Goal: Check status: Check status

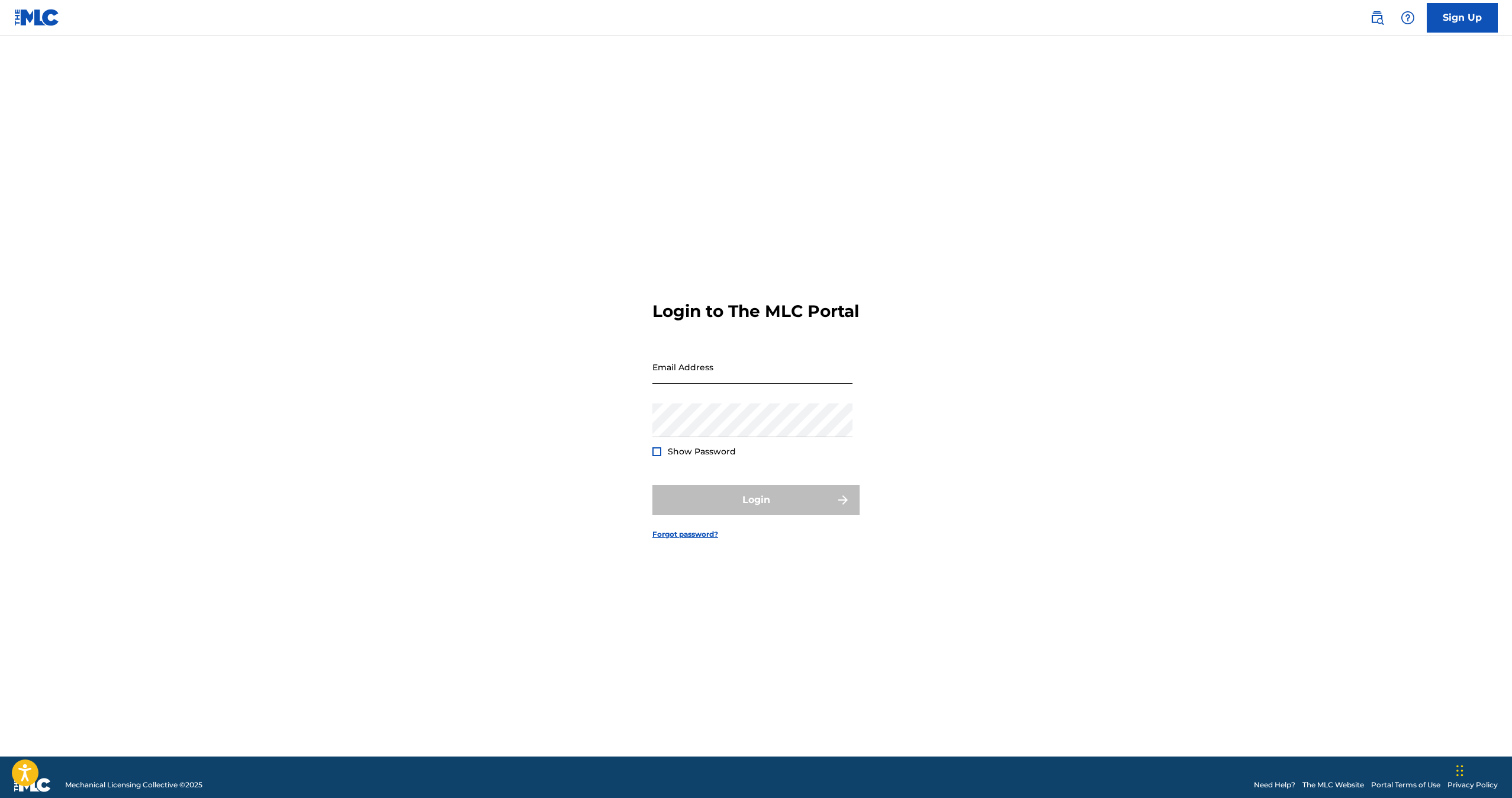
click at [735, 384] on input "Email Address" at bounding box center [752, 367] width 200 height 33
type input "[PERSON_NAME][EMAIL_ADDRESS][DOMAIN_NAME]"
click at [757, 449] on div "Password Show Password" at bounding box center [752, 430] width 200 height 53
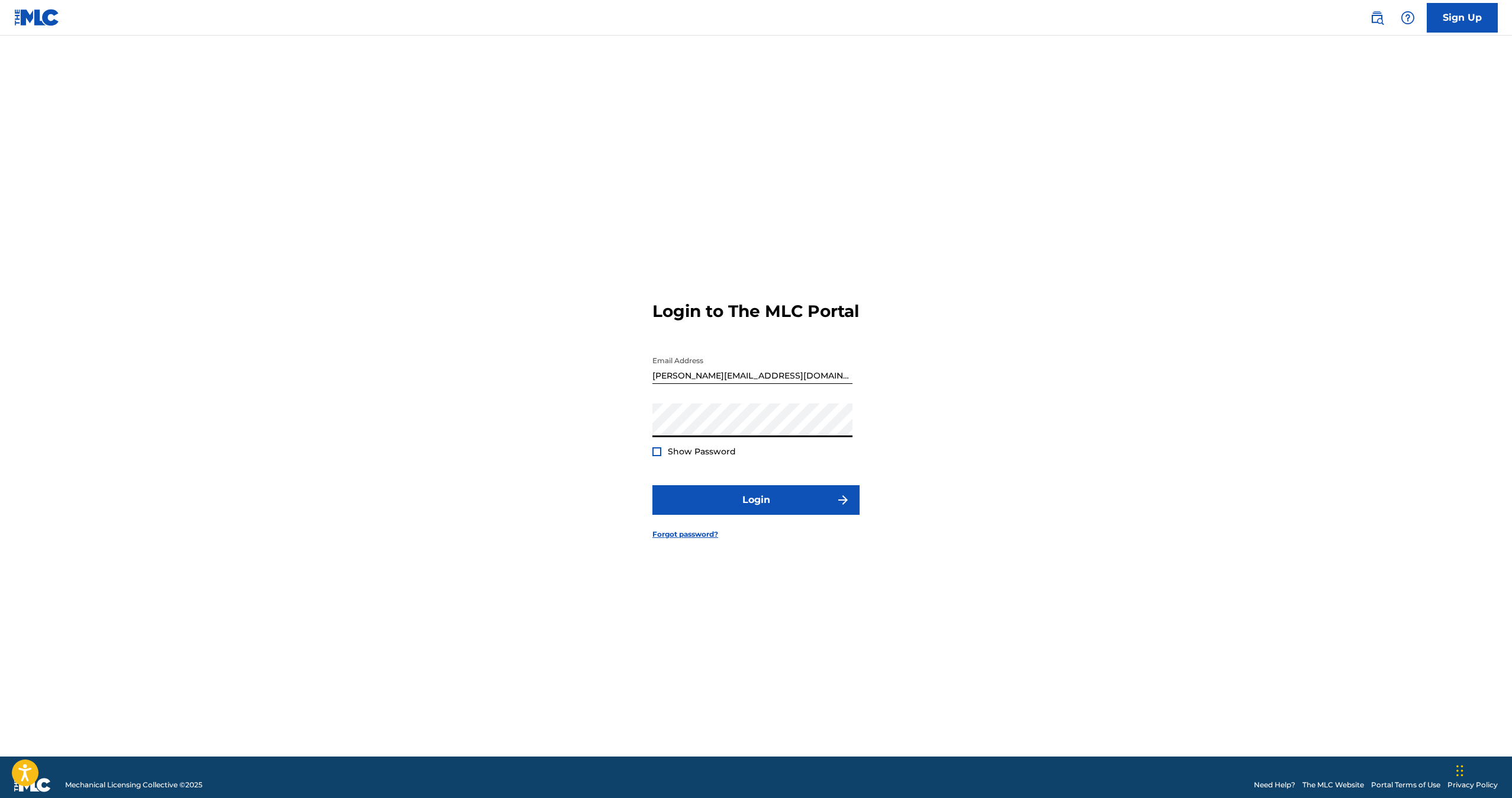
click at [652, 485] on button "Login" at bounding box center [756, 500] width 207 height 30
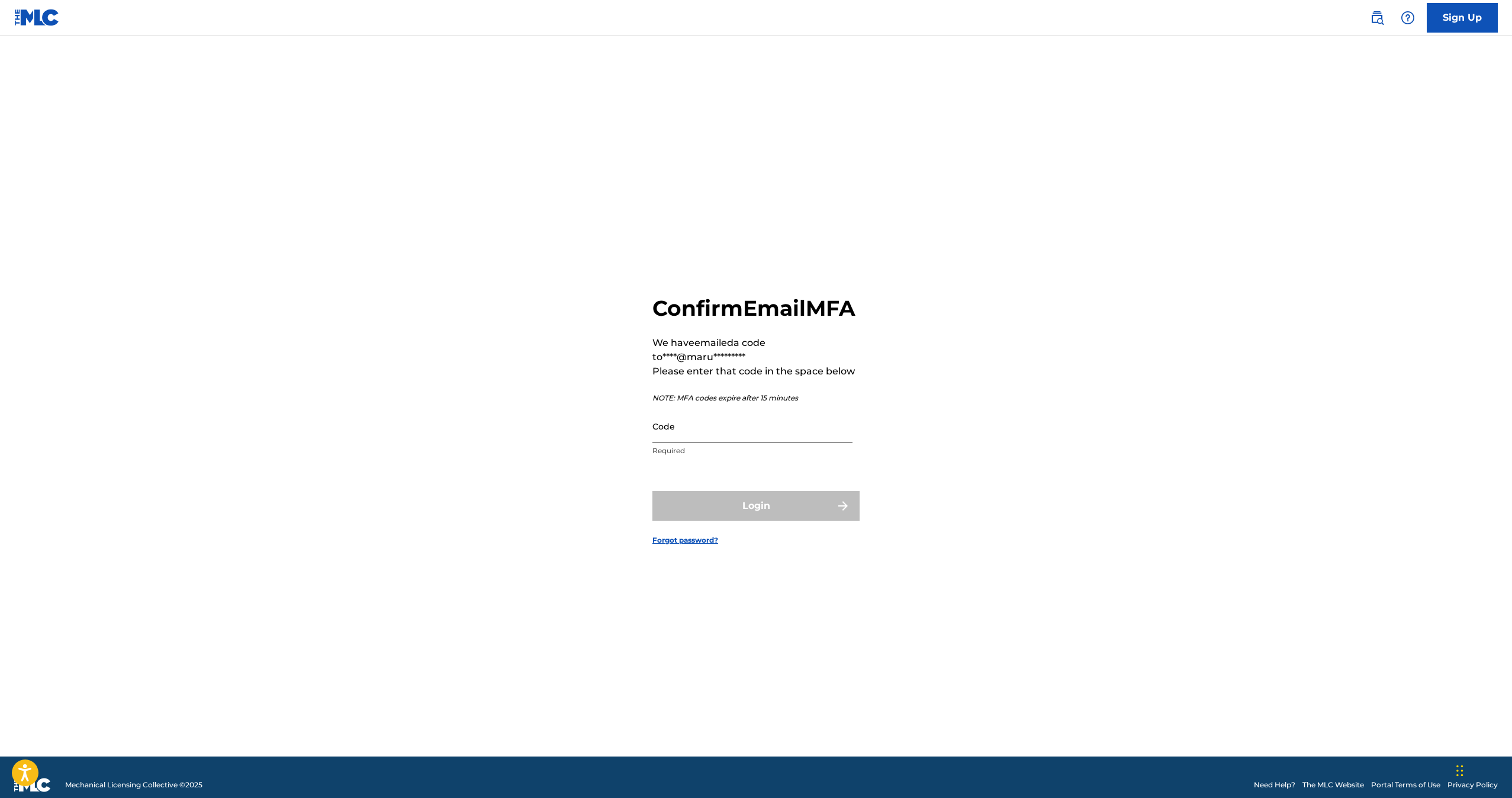
click at [737, 443] on input "Code" at bounding box center [752, 426] width 200 height 33
paste input "865611"
type input "865611"
click at [695, 521] on button "Login" at bounding box center [756, 505] width 207 height 30
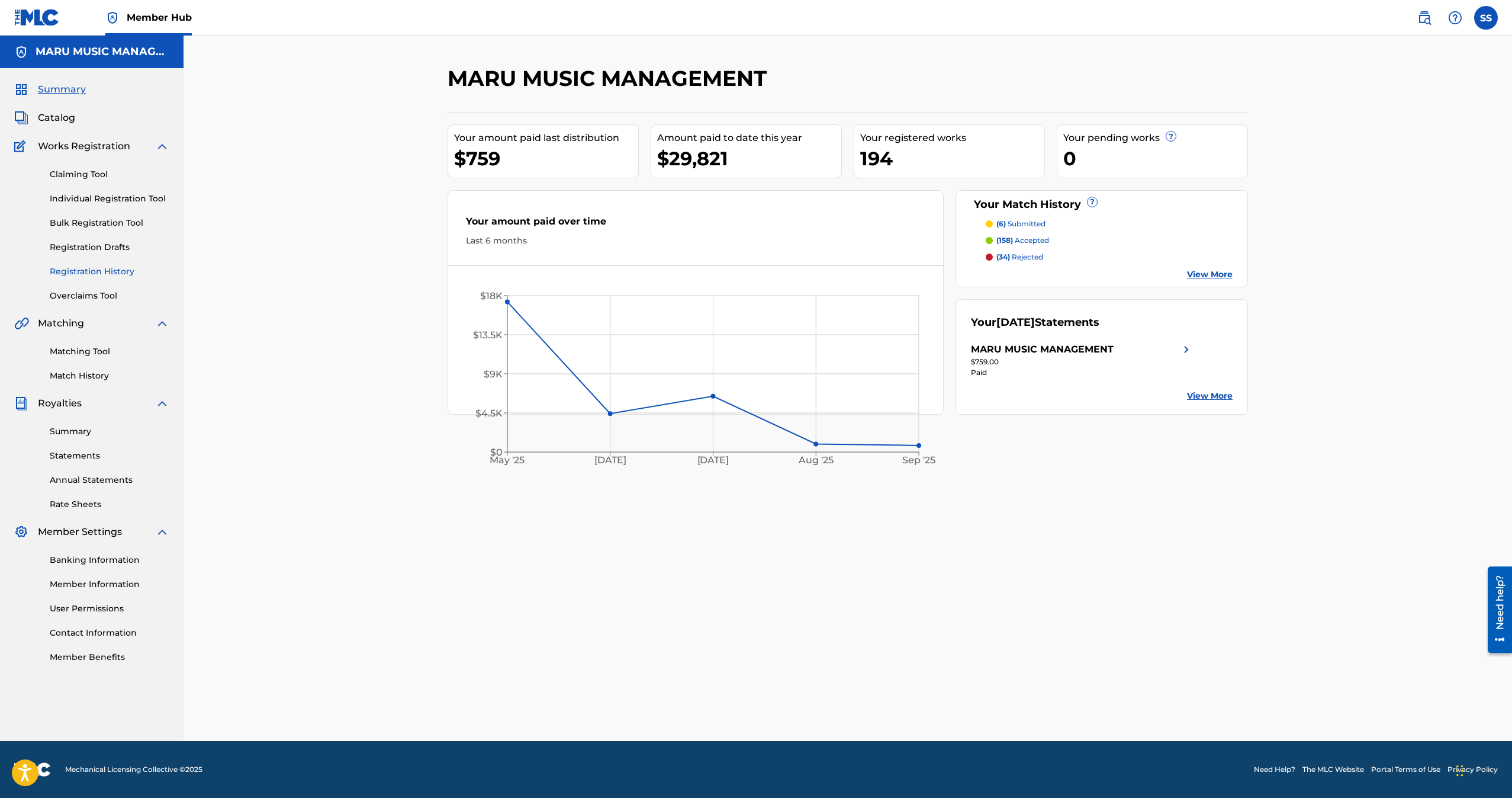
click at [116, 272] on link "Registration History" at bounding box center [109, 271] width 120 height 12
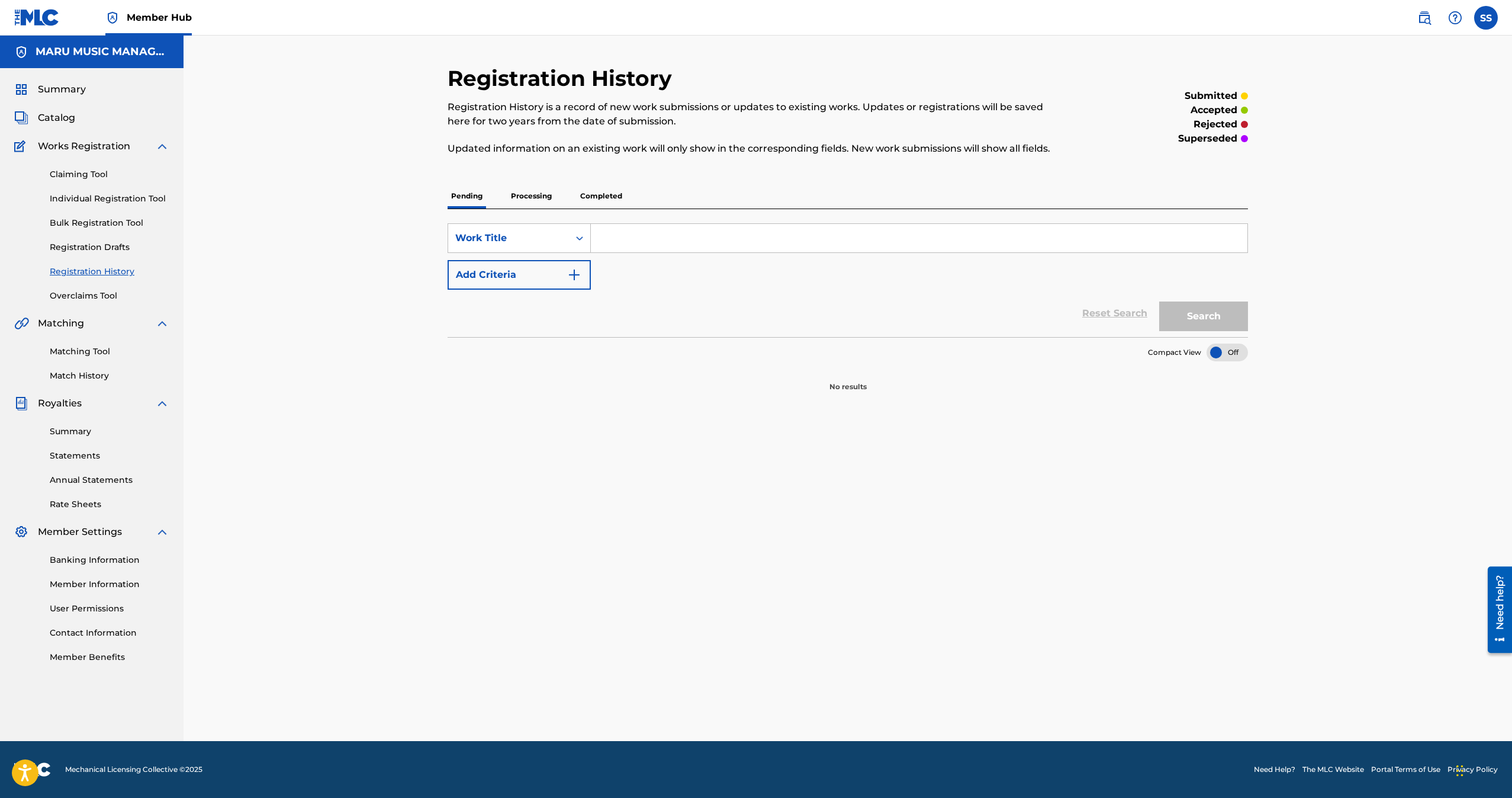
click at [537, 203] on p "Processing" at bounding box center [531, 195] width 48 height 25
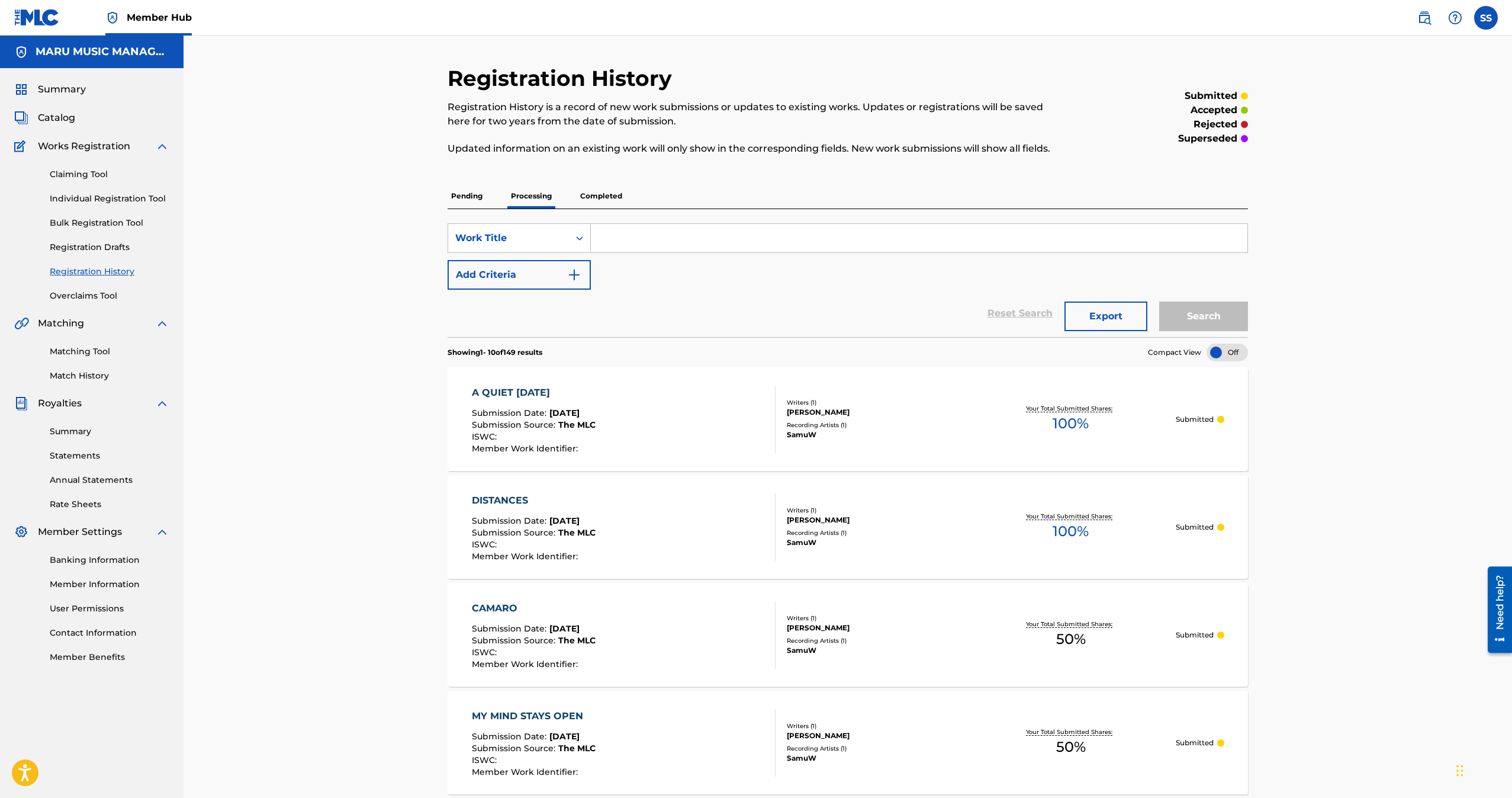
click at [603, 198] on p "Completed" at bounding box center [601, 195] width 49 height 25
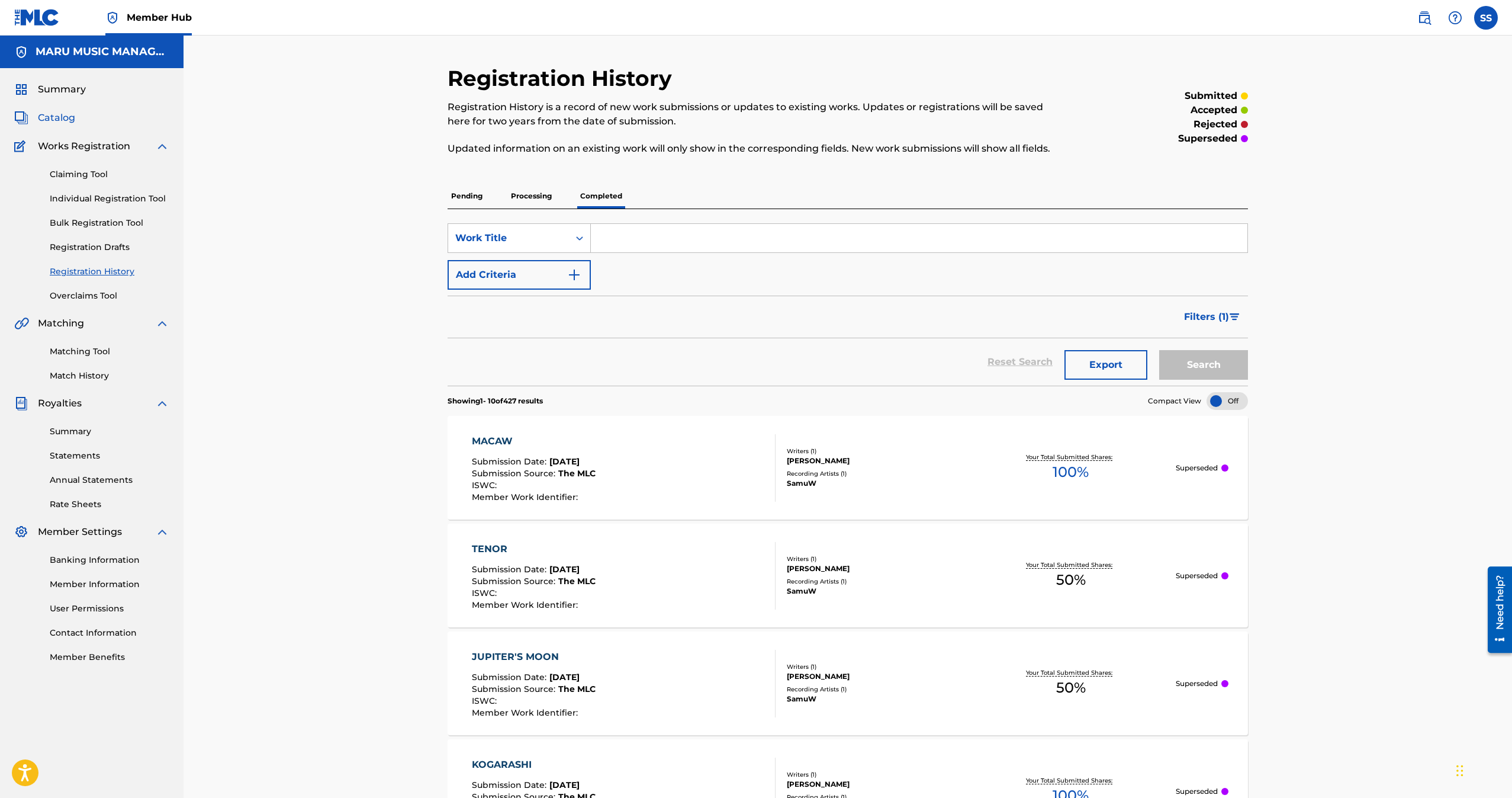
click at [56, 123] on span "Catalog" at bounding box center [57, 118] width 37 height 14
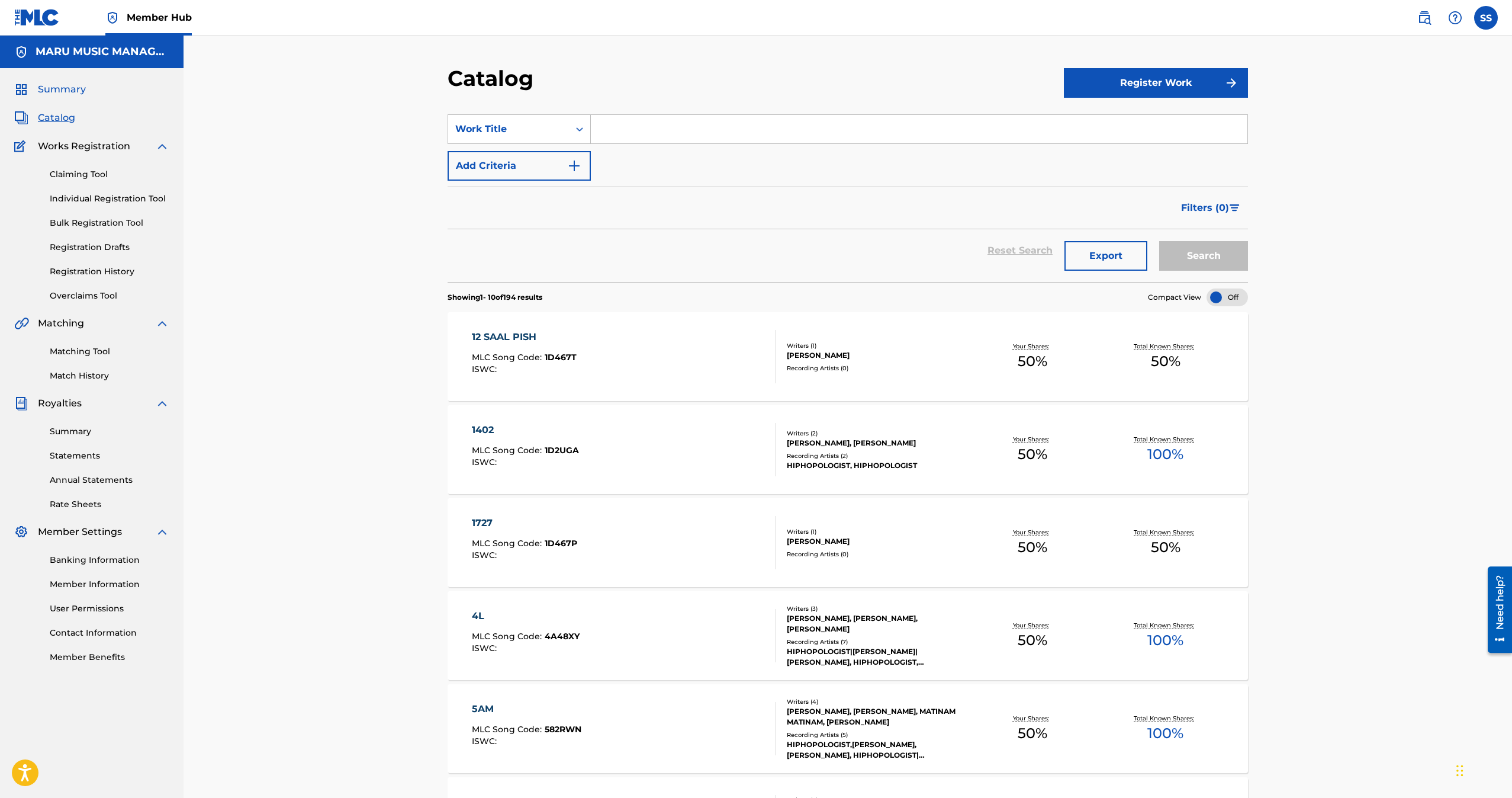
click at [71, 88] on span "Summary" at bounding box center [62, 89] width 48 height 14
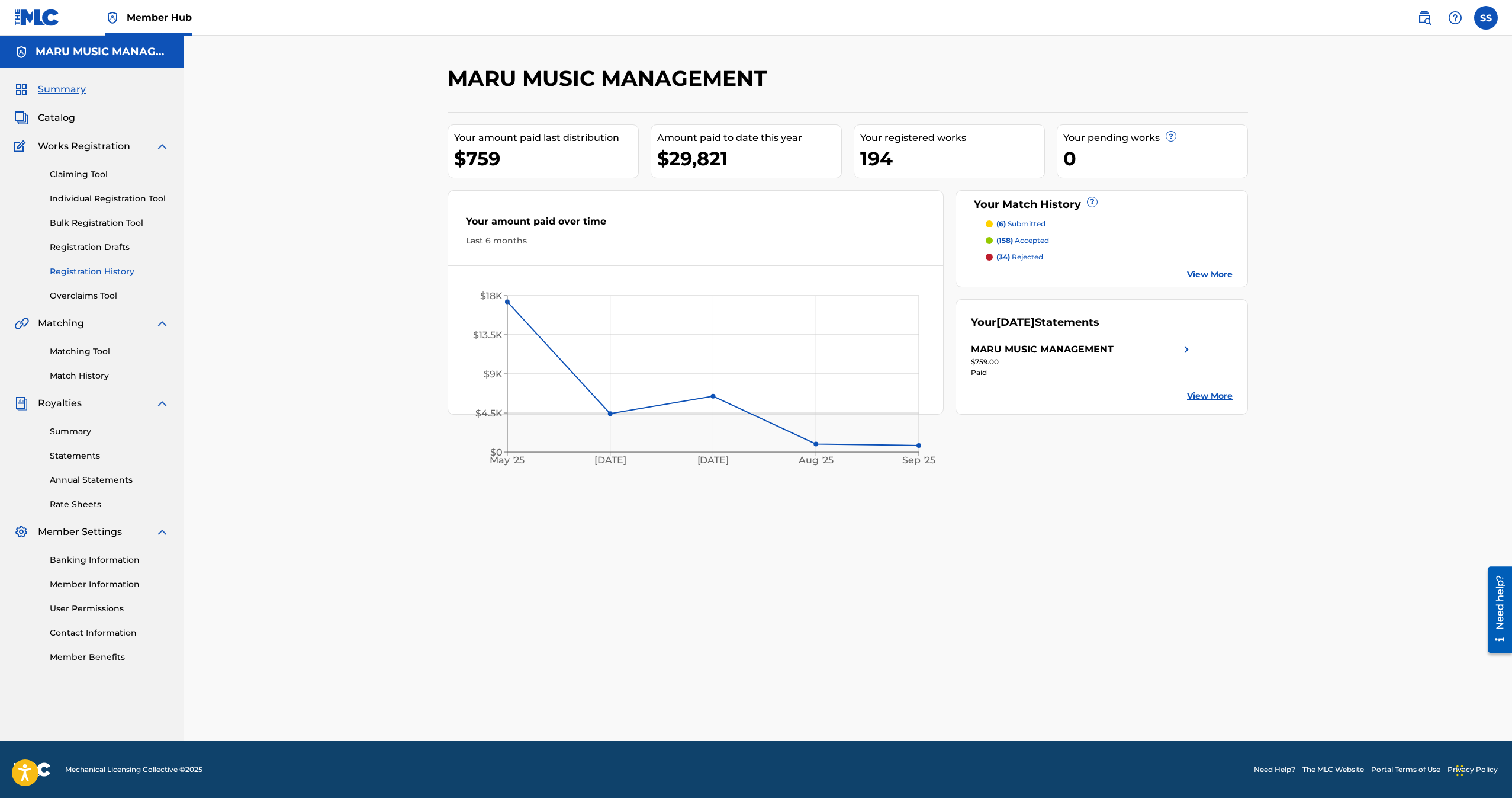
click at [80, 273] on link "Registration History" at bounding box center [109, 271] width 120 height 12
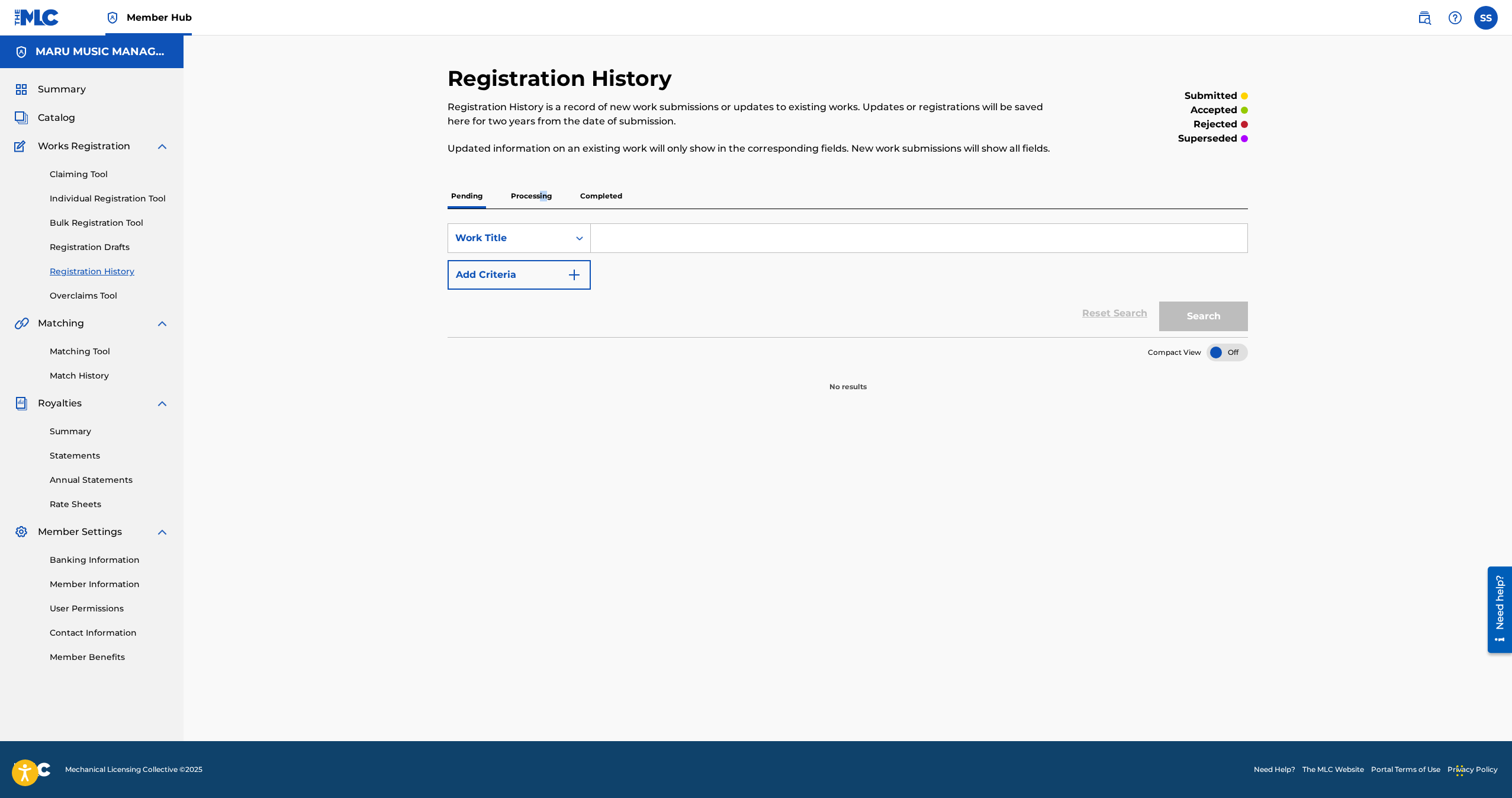
drag, startPoint x: 546, startPoint y: 191, endPoint x: 541, endPoint y: 194, distance: 5.8
click at [541, 194] on p "Processing" at bounding box center [531, 195] width 48 height 25
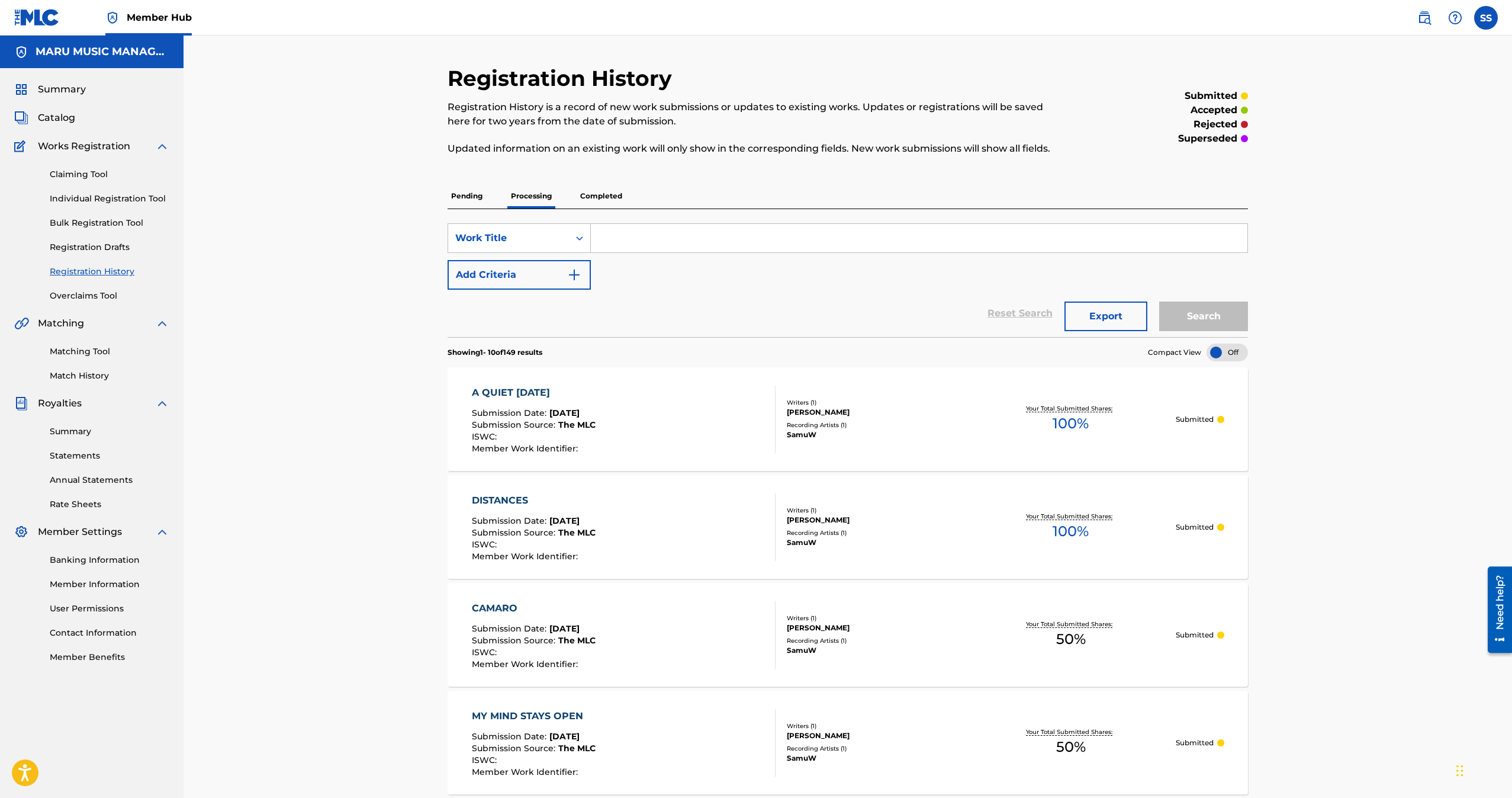
click at [618, 193] on p "Completed" at bounding box center [601, 195] width 49 height 25
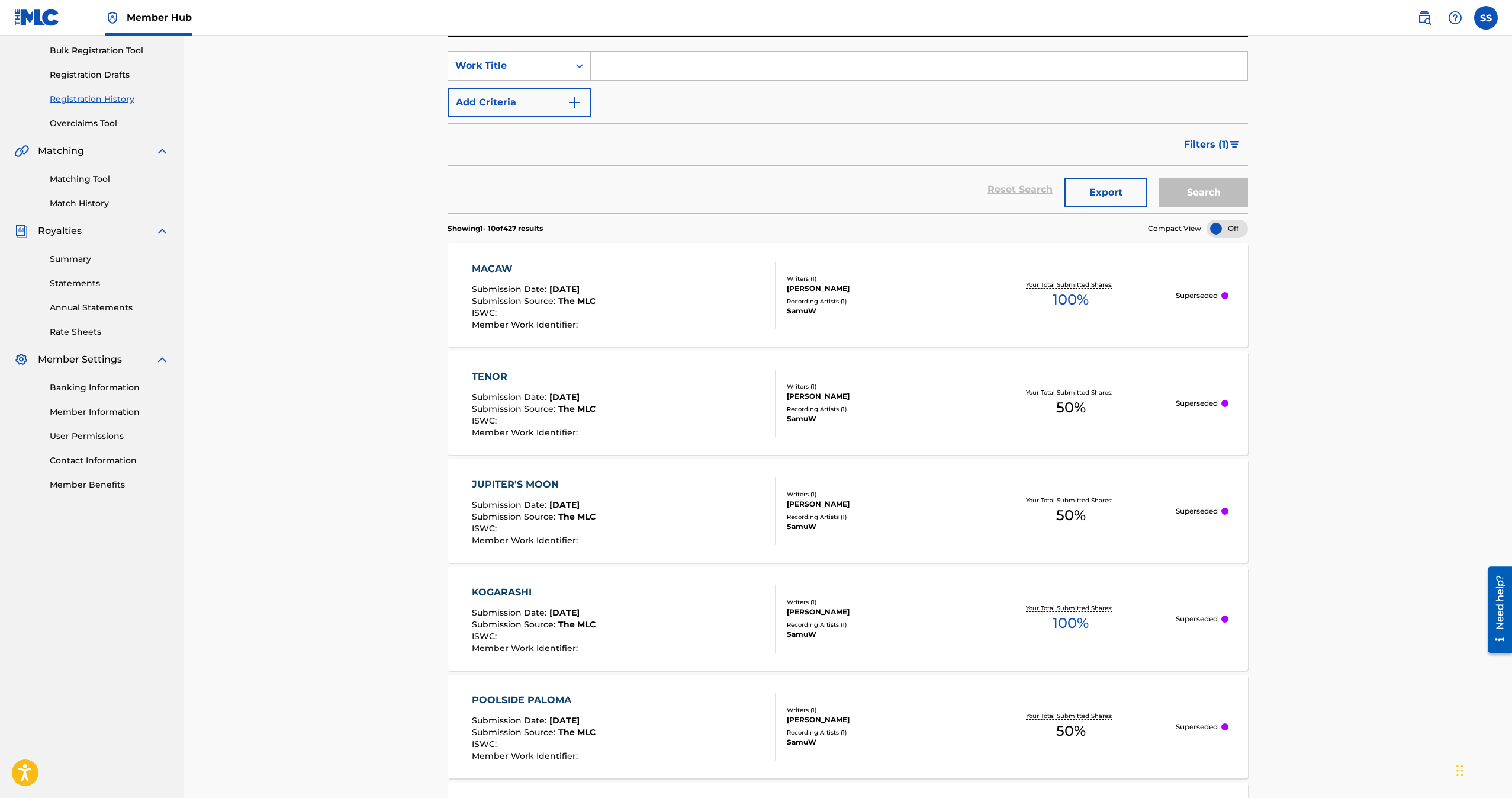
scroll to position [177, 0]
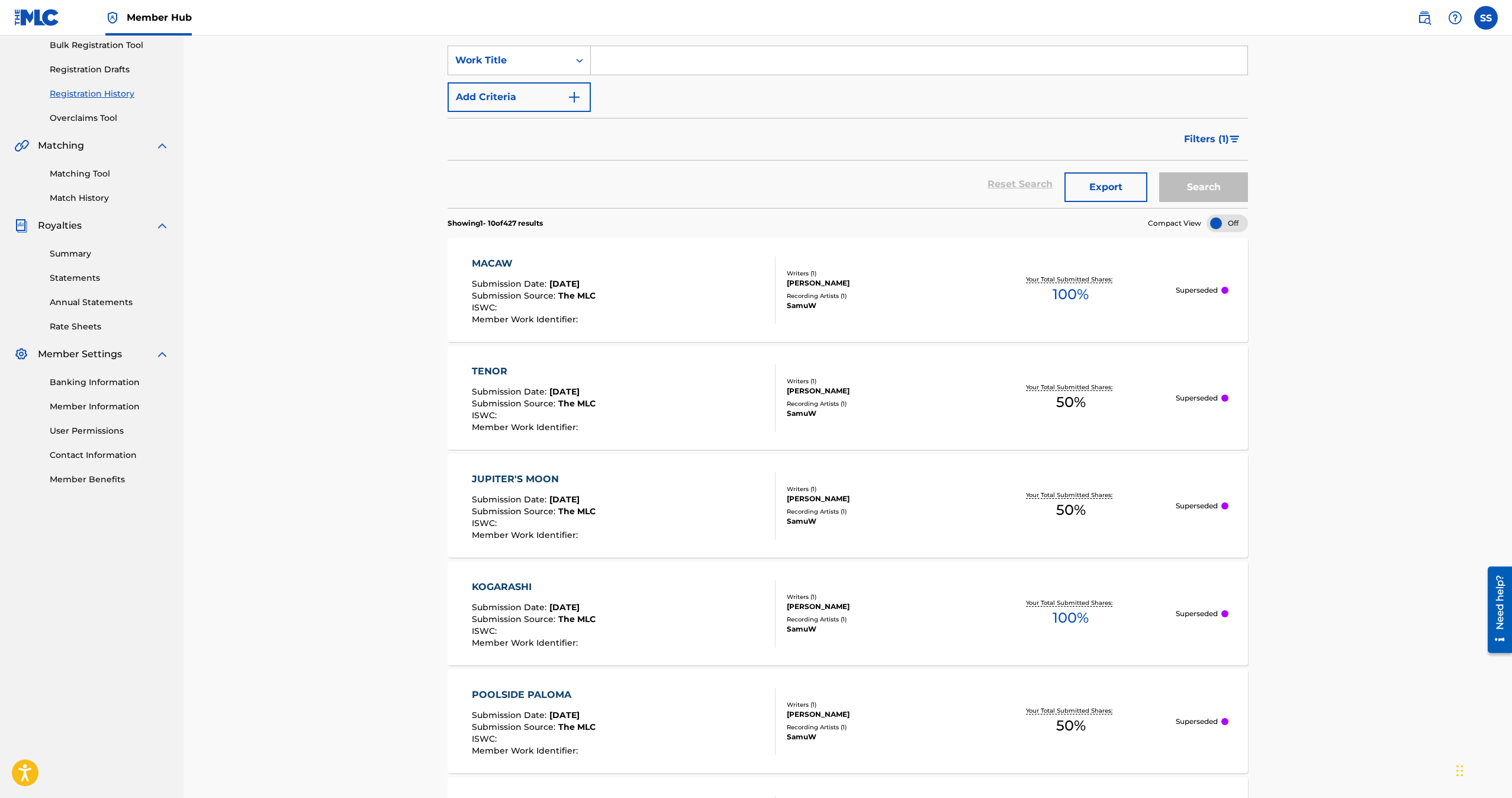
click at [588, 270] on div "MACAW Submission Date : [DATE] Submission Source : The MLC ISWC : Member Work I…" at bounding box center [534, 290] width 123 height 68
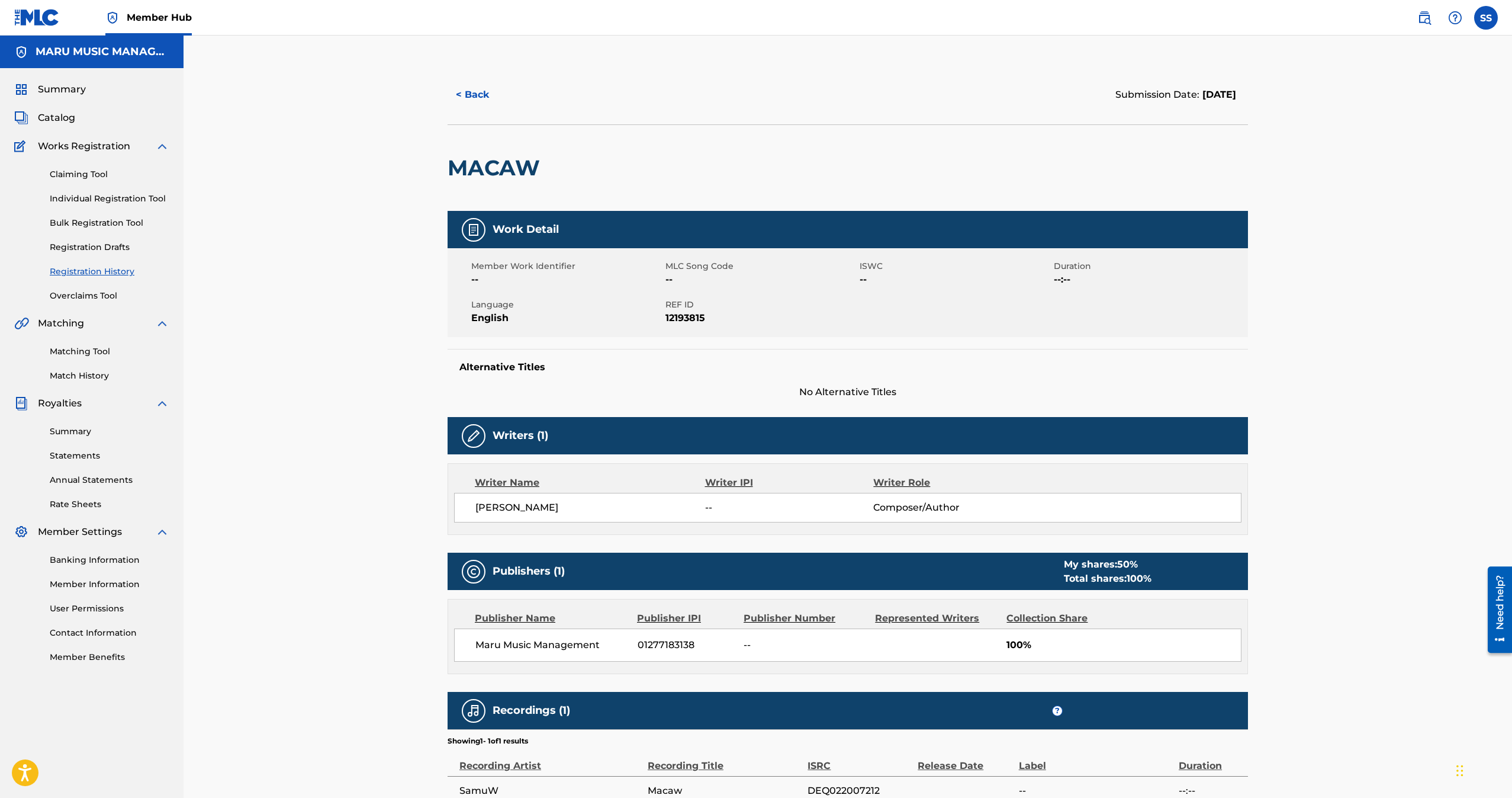
click at [469, 78] on div "< Back Submission Date: [DATE]" at bounding box center [847, 95] width 800 height 59
click at [468, 84] on button "< Back" at bounding box center [483, 95] width 71 height 30
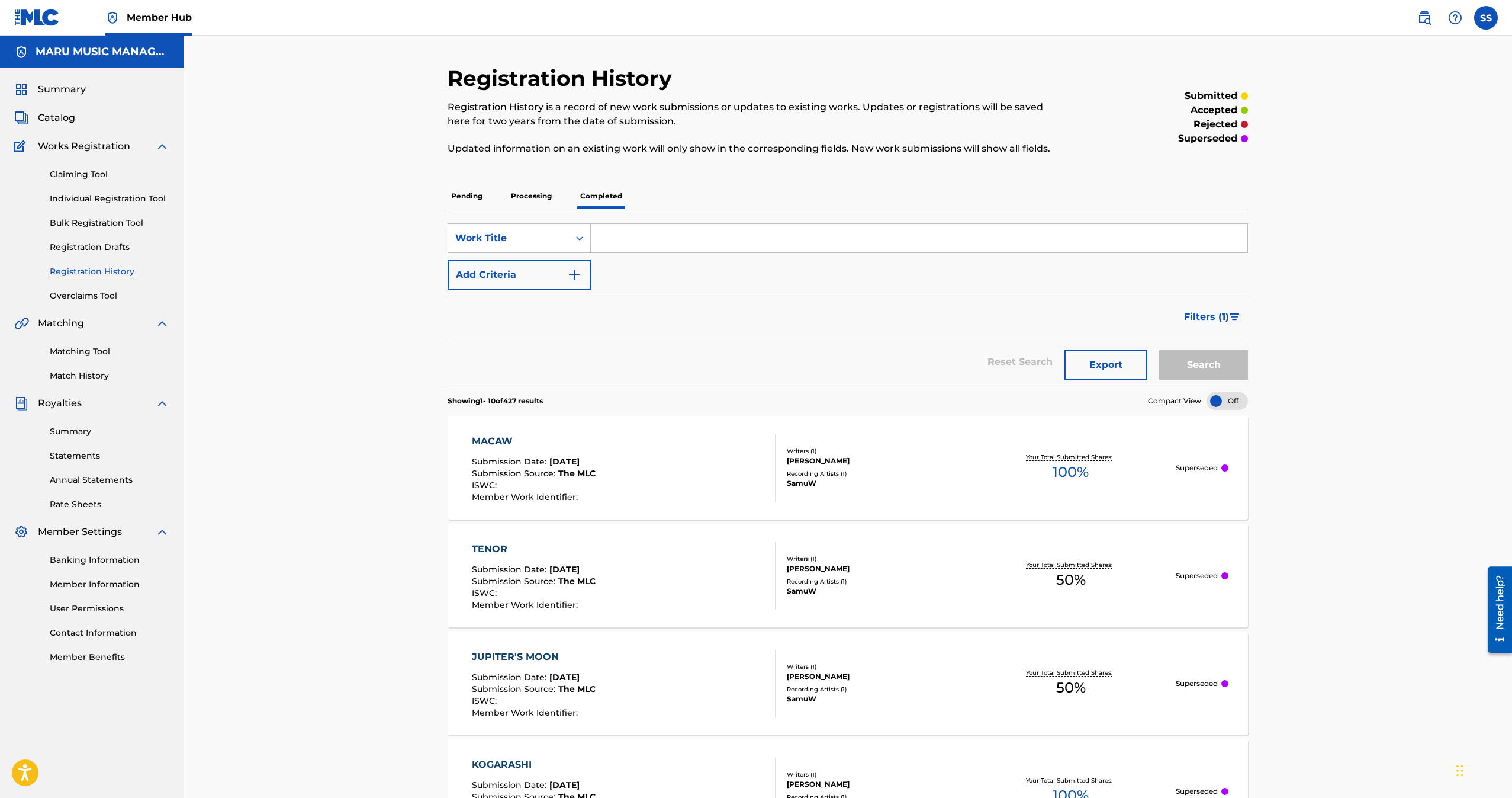
click at [546, 199] on p "Processing" at bounding box center [531, 195] width 48 height 25
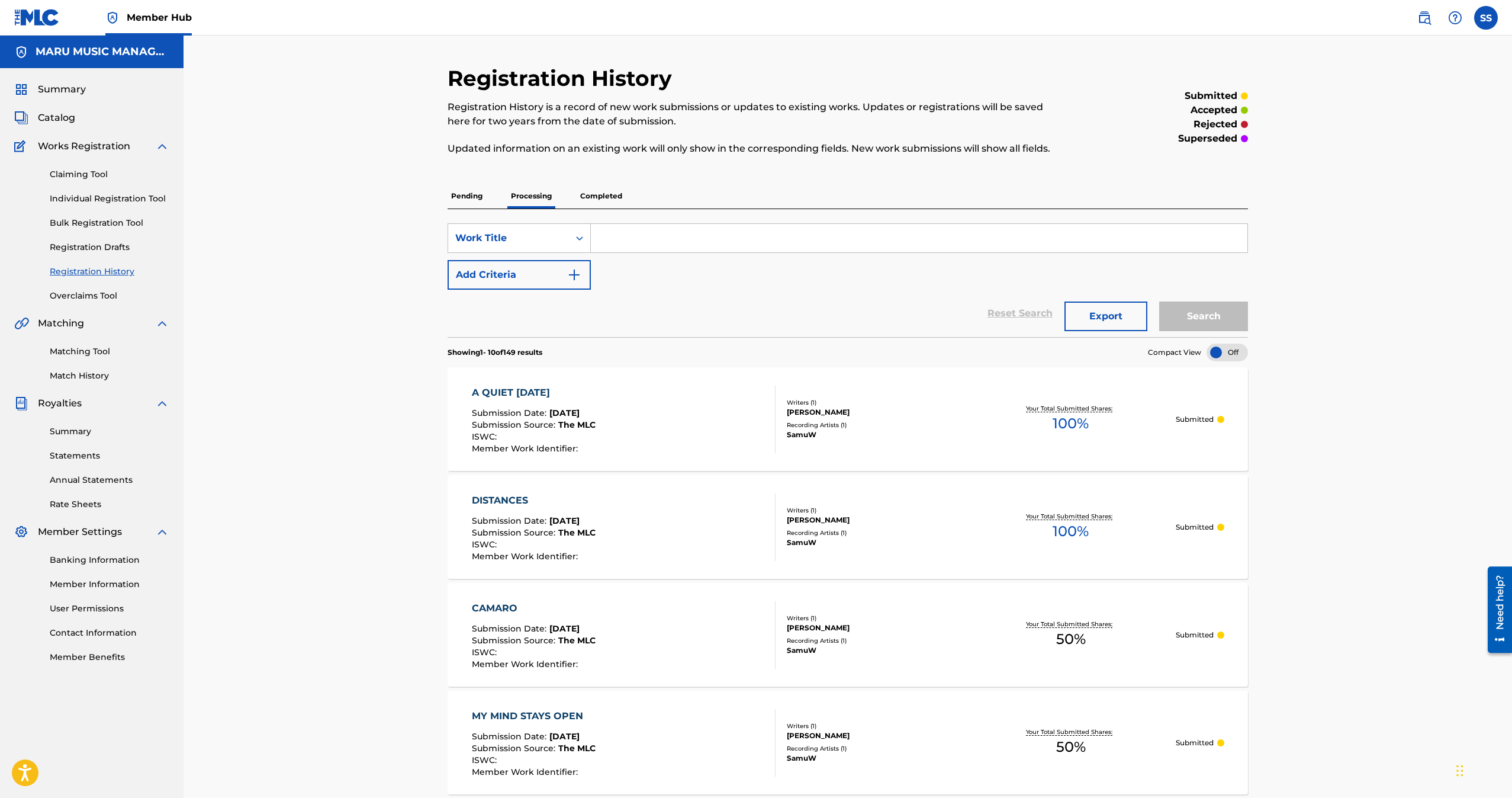
click at [626, 422] on div "A QUIET [DATE] Submission Date : [DATE] Submission Source : The MLC ISWC : Memb…" at bounding box center [624, 419] width 304 height 68
